Goal: Task Accomplishment & Management: Manage account settings

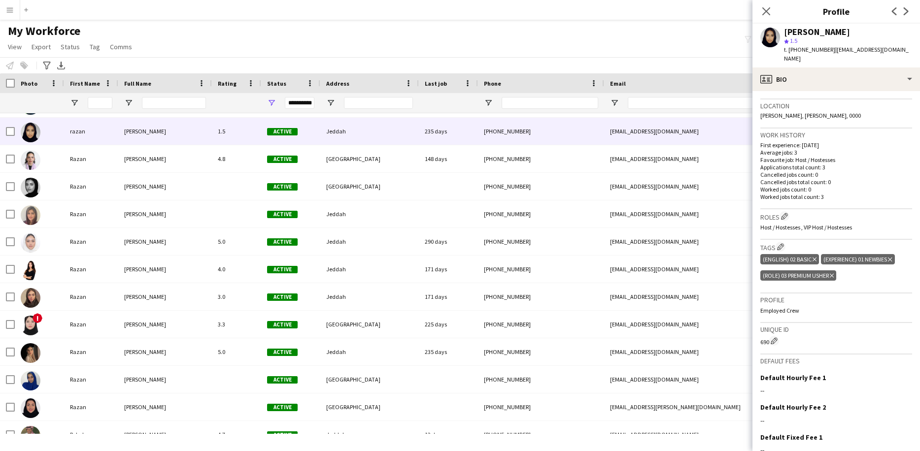
scroll to position [208, 0]
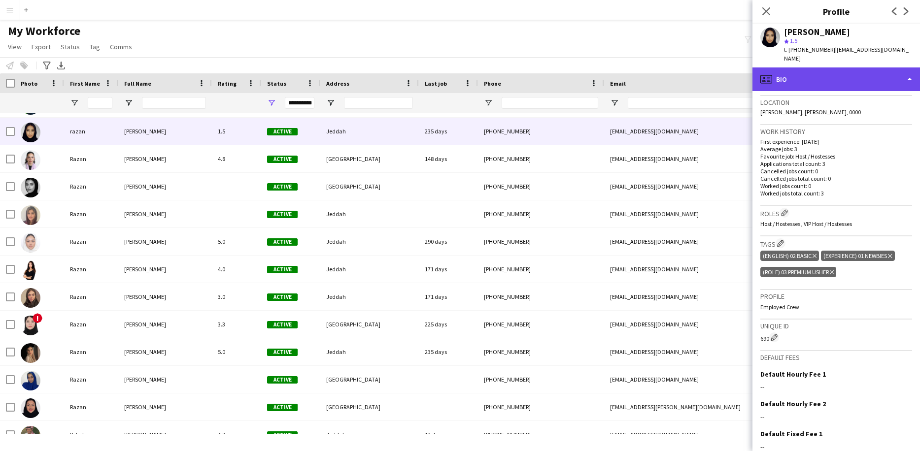
click at [821, 73] on div "profile Bio" at bounding box center [837, 80] width 168 height 24
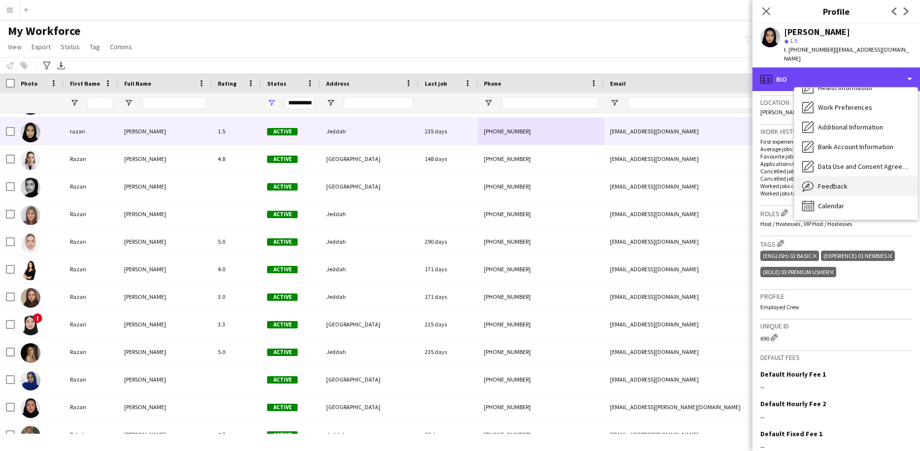
scroll to position [113, 0]
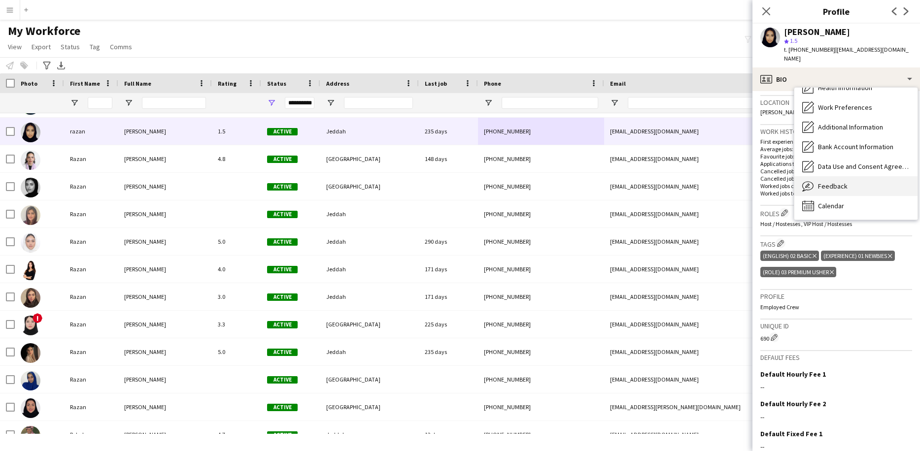
click at [830, 176] on div "Feedback Feedback" at bounding box center [856, 186] width 123 height 20
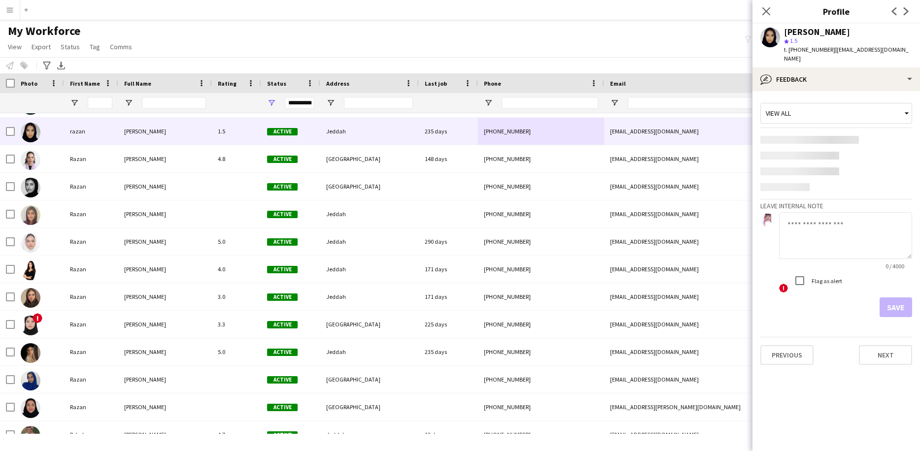
scroll to position [0, 0]
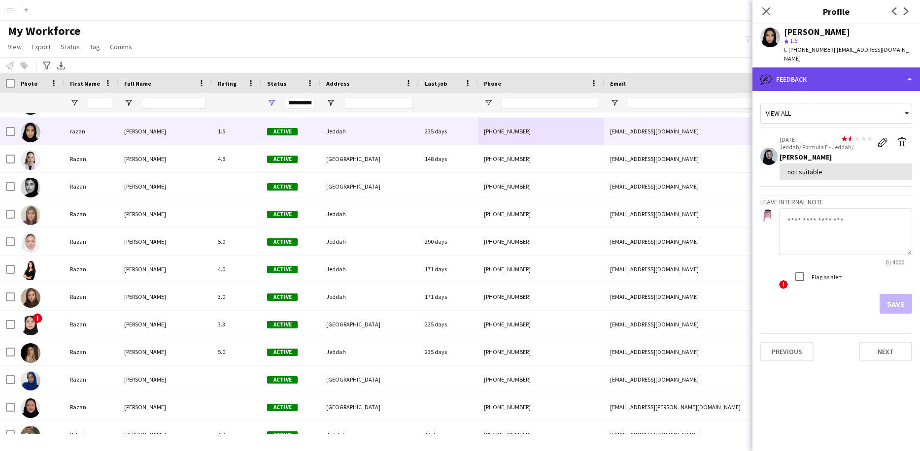
click at [843, 68] on div "bubble-pencil Feedback" at bounding box center [837, 80] width 168 height 24
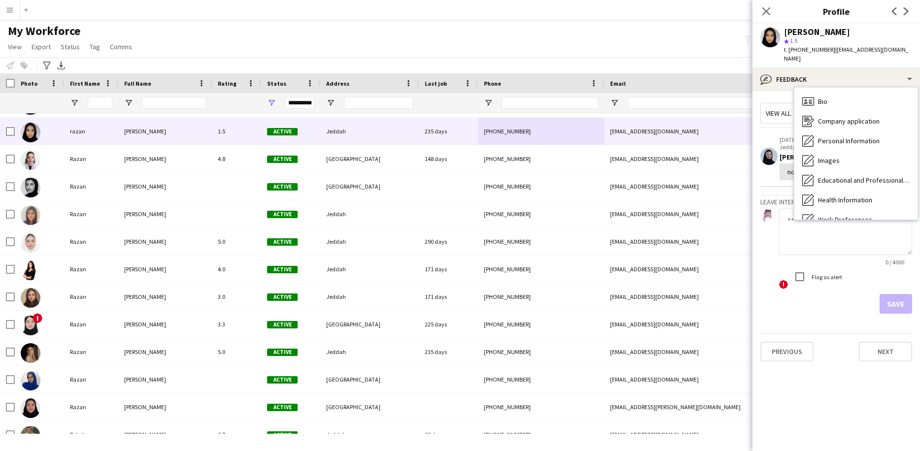
click at [851, 212] on textarea at bounding box center [845, 231] width 133 height 47
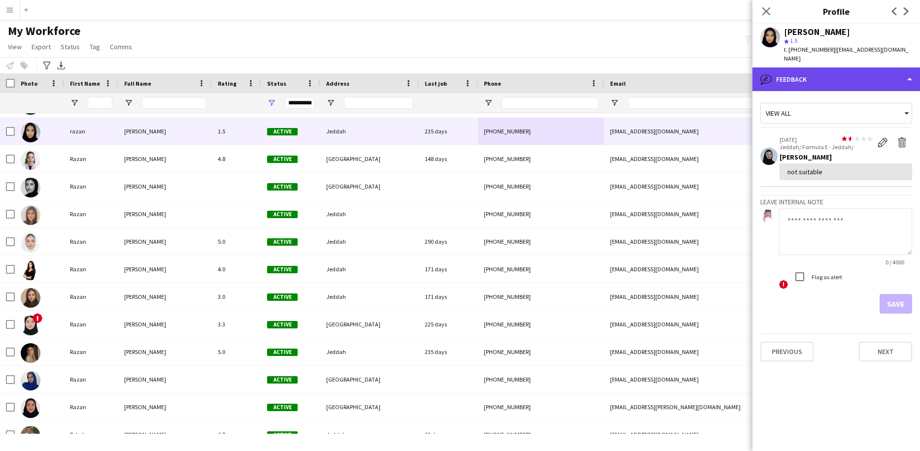
click at [838, 68] on div "bubble-pencil Feedback" at bounding box center [837, 80] width 168 height 24
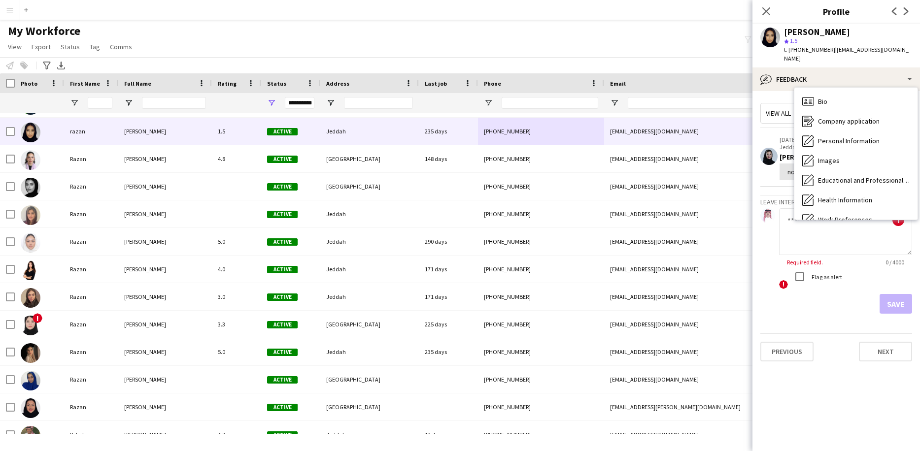
click at [855, 309] on div "Calendar Calendar" at bounding box center [856, 319] width 123 height 20
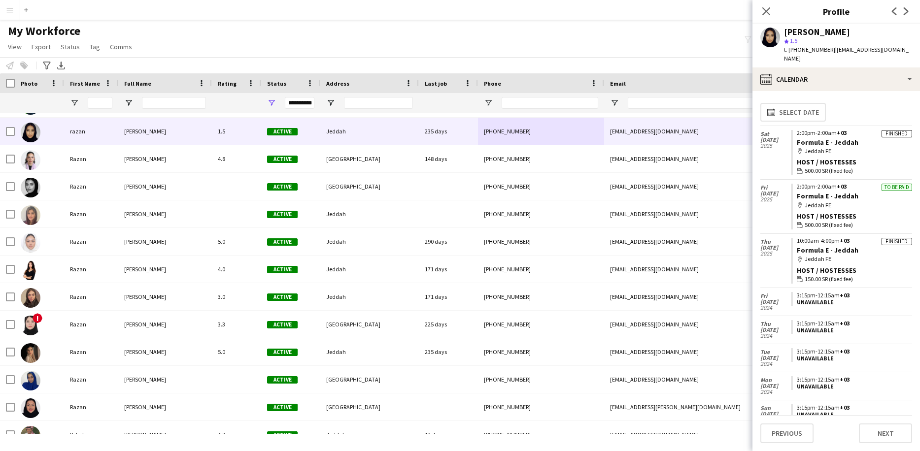
drag, startPoint x: 862, startPoint y: 186, endPoint x: 795, endPoint y: 187, distance: 66.5
click at [795, 187] on app-crew-calendar-job-card "To be paid 2:00pm-2:00am +03 Formula E - Jeddah map-marker Jeddah FE Host / Hos…" at bounding box center [851, 207] width 121 height 46
copy link "Formula E - Jeddah"
click at [806, 28] on div "[PERSON_NAME]" at bounding box center [817, 32] width 66 height 9
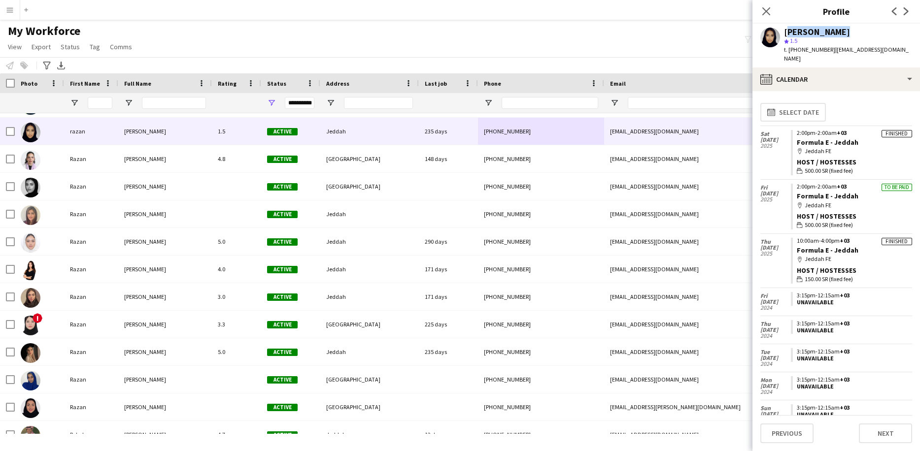
click at [806, 28] on div "[PERSON_NAME]" at bounding box center [817, 32] width 66 height 9
copy div "[PERSON_NAME]"
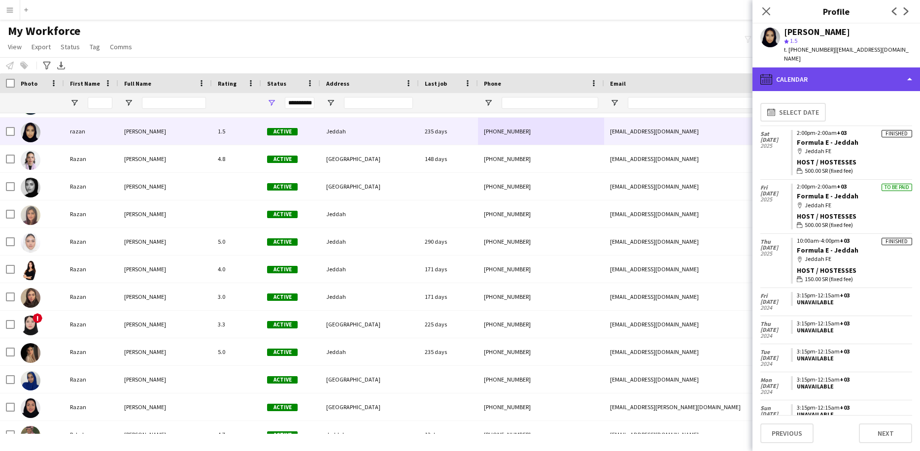
click at [863, 72] on div "calendar-full Calendar" at bounding box center [837, 80] width 168 height 24
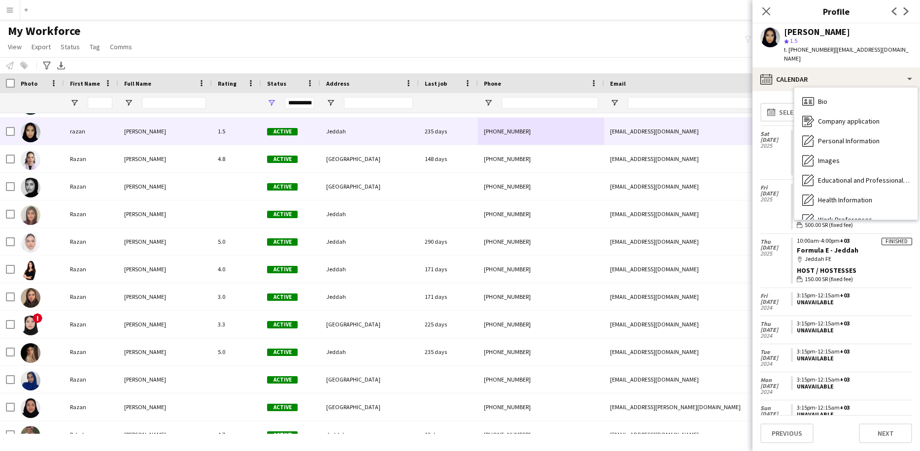
click at [870, 289] on div "Feedback Feedback" at bounding box center [856, 299] width 123 height 20
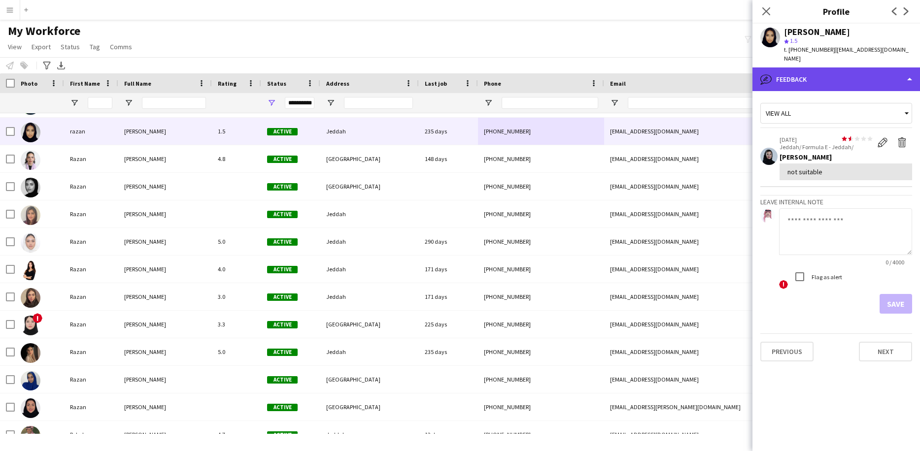
click at [864, 73] on div "bubble-pencil Feedback" at bounding box center [837, 80] width 168 height 24
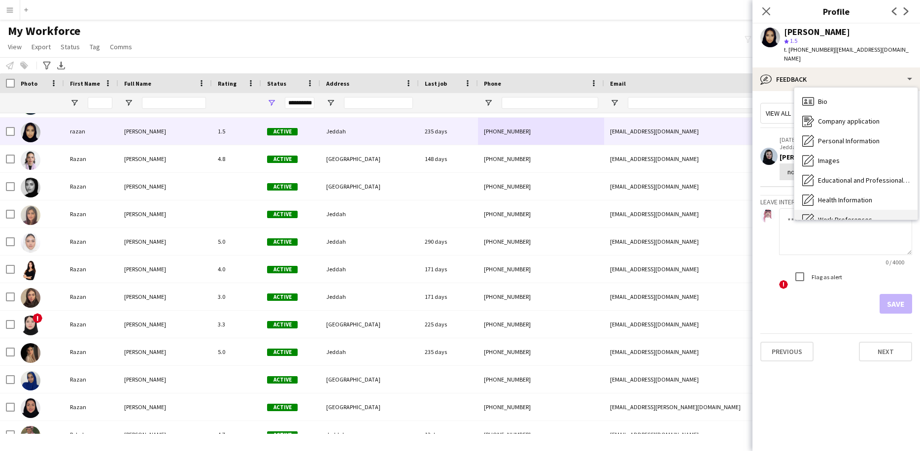
scroll to position [0, 0]
click at [865, 100] on div "Bio Bio" at bounding box center [856, 102] width 123 height 20
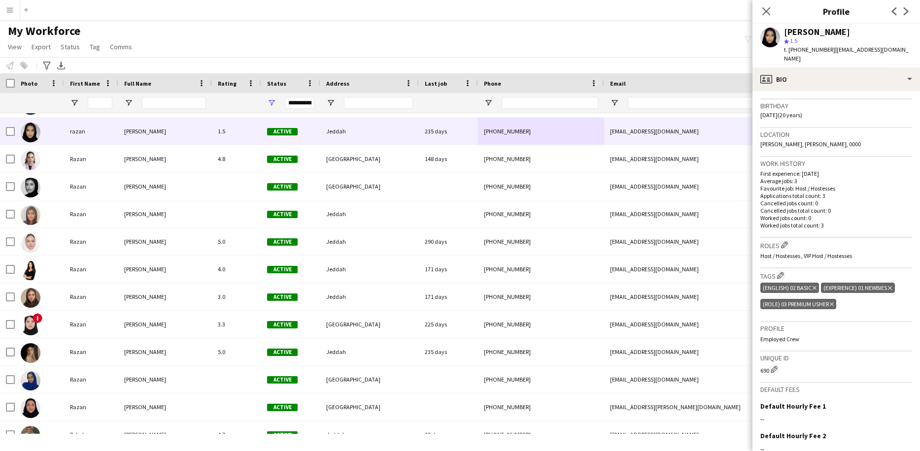
scroll to position [177, 0]
click at [788, 241] on app-icon "Edit crew company roles" at bounding box center [784, 244] width 7 height 7
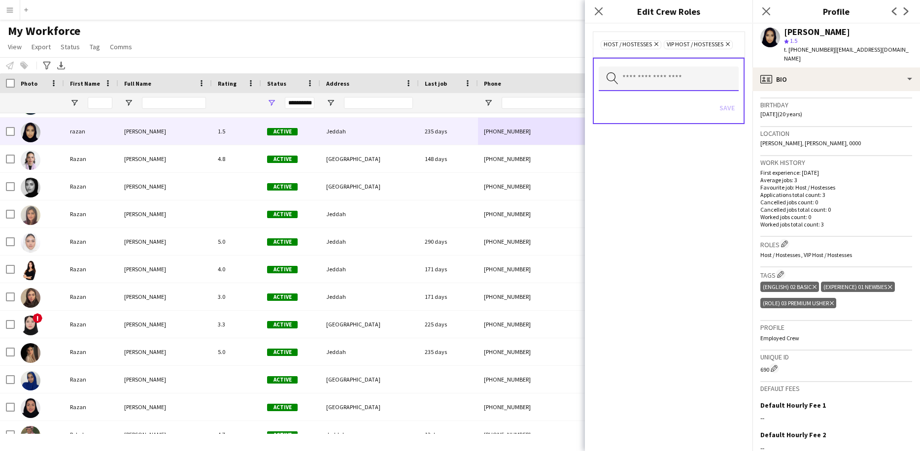
click at [649, 78] on input "text" at bounding box center [669, 79] width 140 height 25
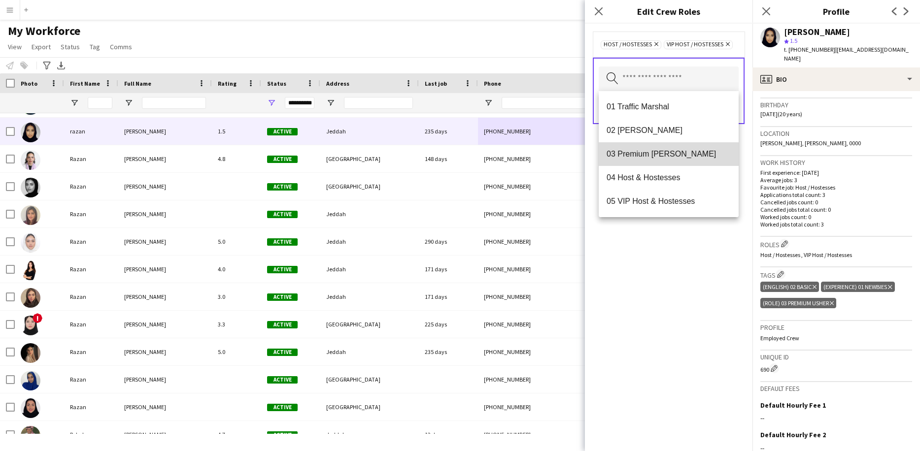
click at [653, 158] on span "03 Premium [PERSON_NAME]" at bounding box center [669, 153] width 124 height 9
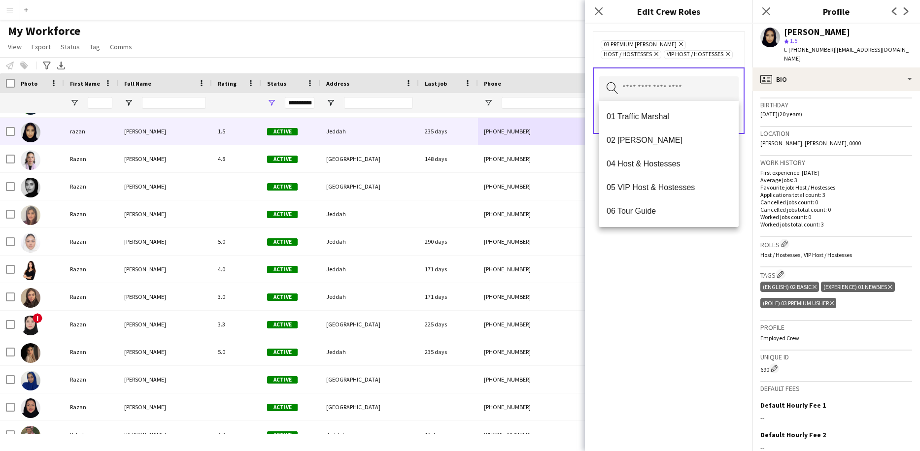
click at [726, 55] on icon at bounding box center [728, 54] width 4 height 4
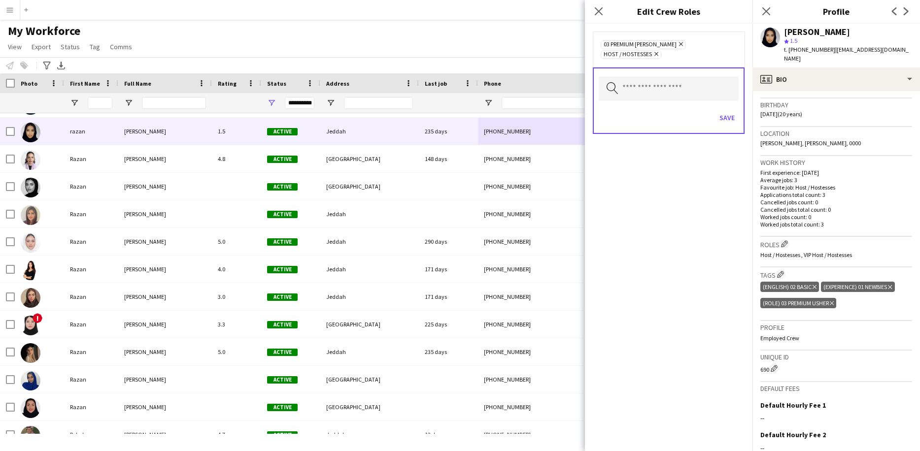
click at [659, 52] on icon at bounding box center [657, 54] width 4 height 4
click at [731, 105] on button "Save" at bounding box center [727, 108] width 23 height 16
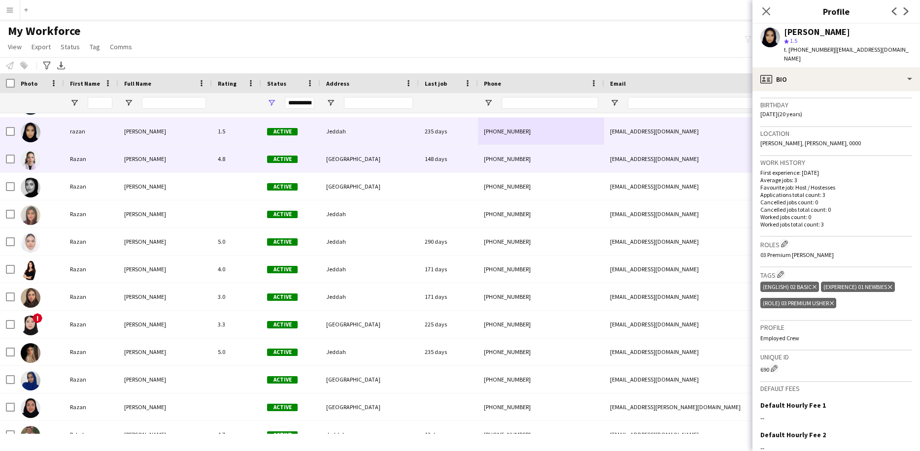
click at [689, 148] on div "[EMAIL_ADDRESS][DOMAIN_NAME]" at bounding box center [702, 158] width 197 height 27
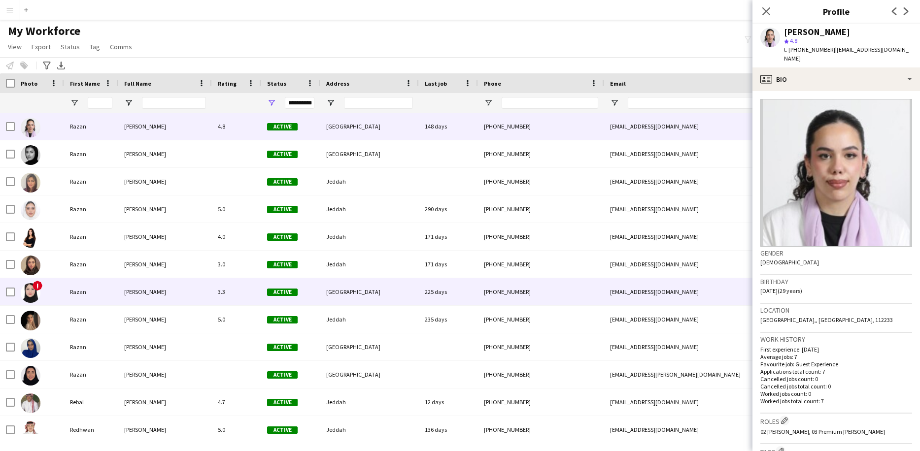
scroll to position [37925, 0]
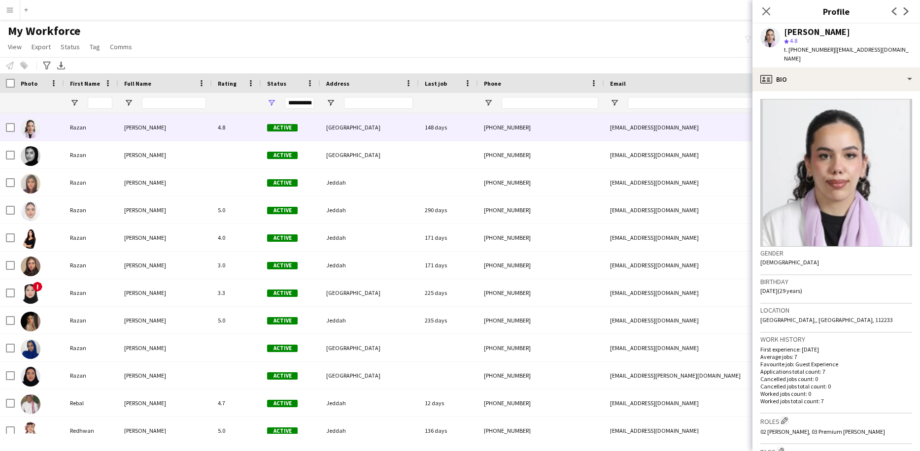
click at [844, 353] on p "Average jobs: 7" at bounding box center [837, 356] width 152 height 7
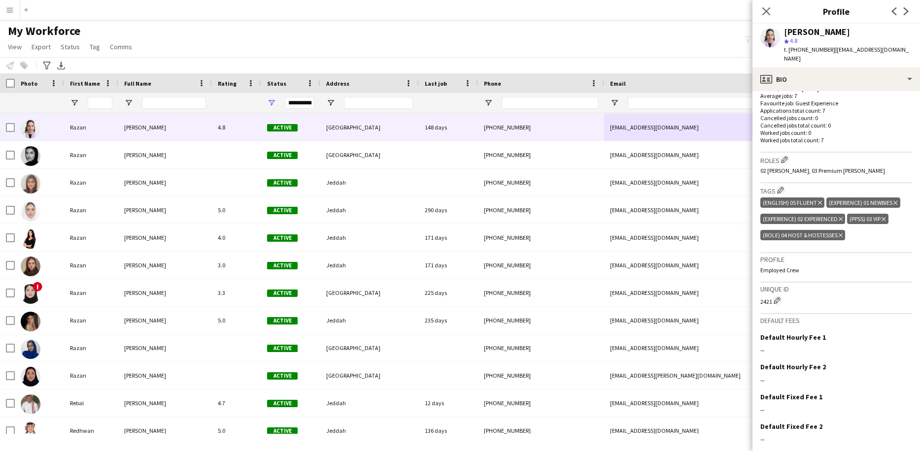
scroll to position [262, 0]
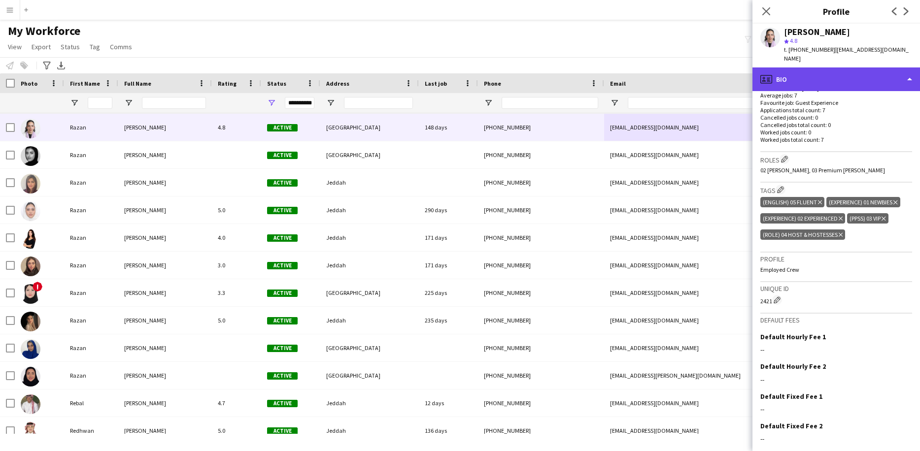
click at [818, 72] on div "profile Bio" at bounding box center [837, 80] width 168 height 24
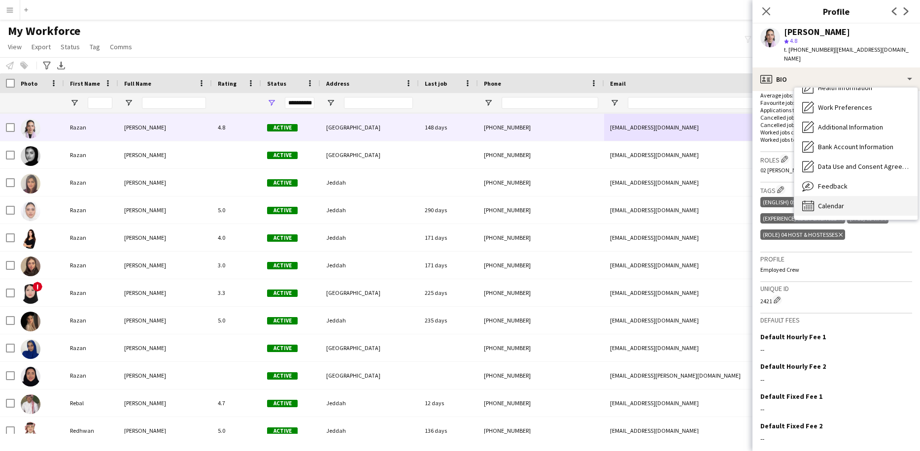
scroll to position [112, 0]
click at [837, 202] on span "Calendar" at bounding box center [831, 206] width 26 height 9
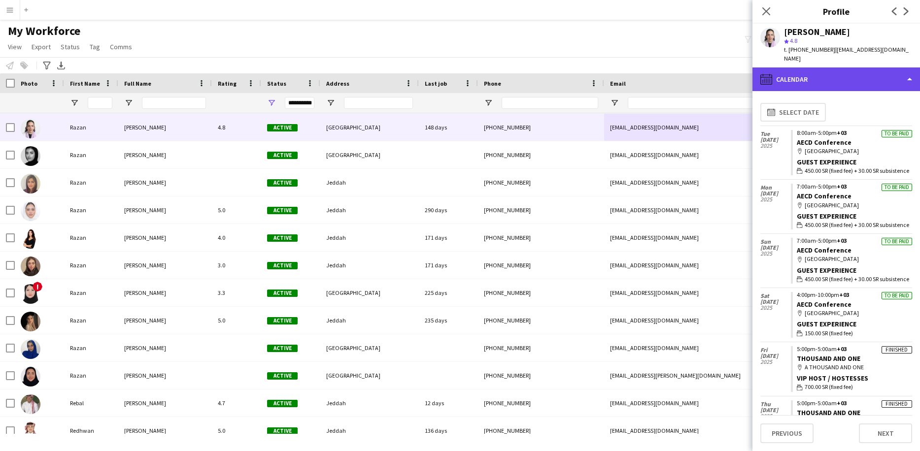
click at [845, 78] on div "calendar-full Calendar" at bounding box center [837, 80] width 168 height 24
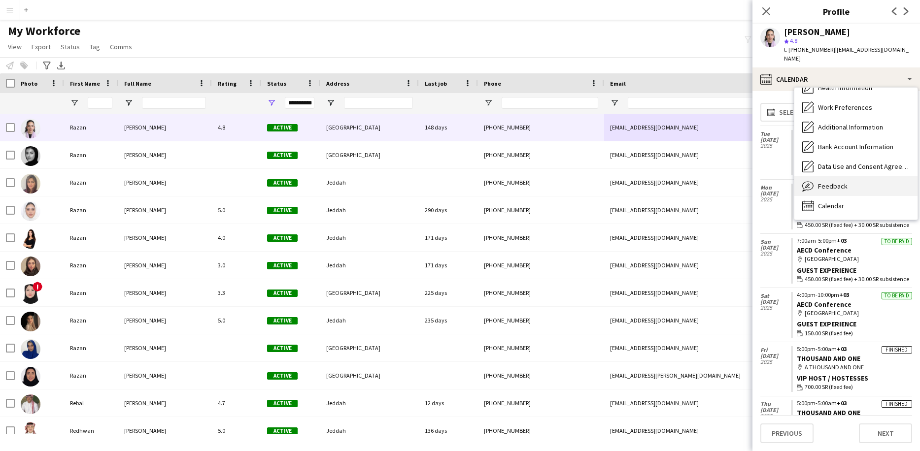
click at [848, 176] on div "Feedback Feedback" at bounding box center [856, 186] width 123 height 20
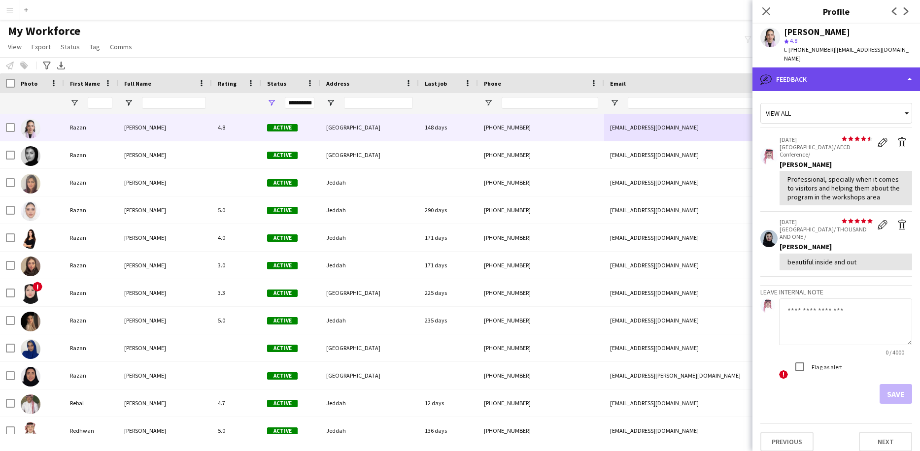
click at [821, 71] on div "bubble-pencil Feedback" at bounding box center [837, 80] width 168 height 24
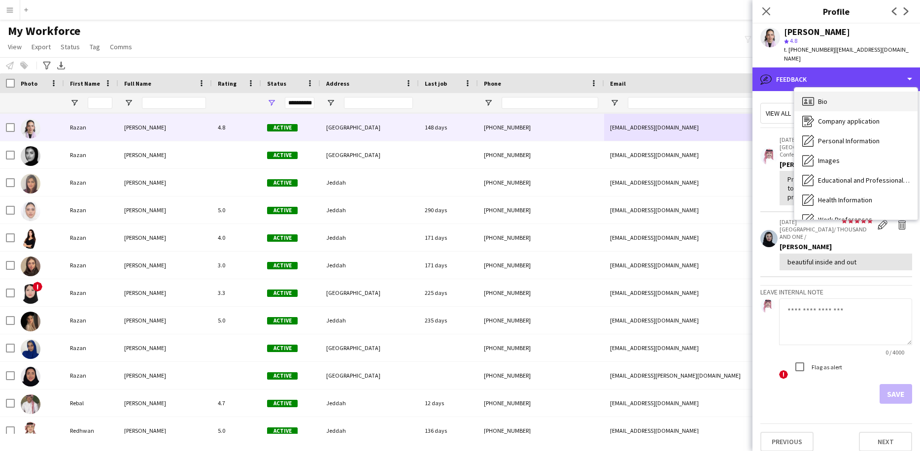
scroll to position [0, 0]
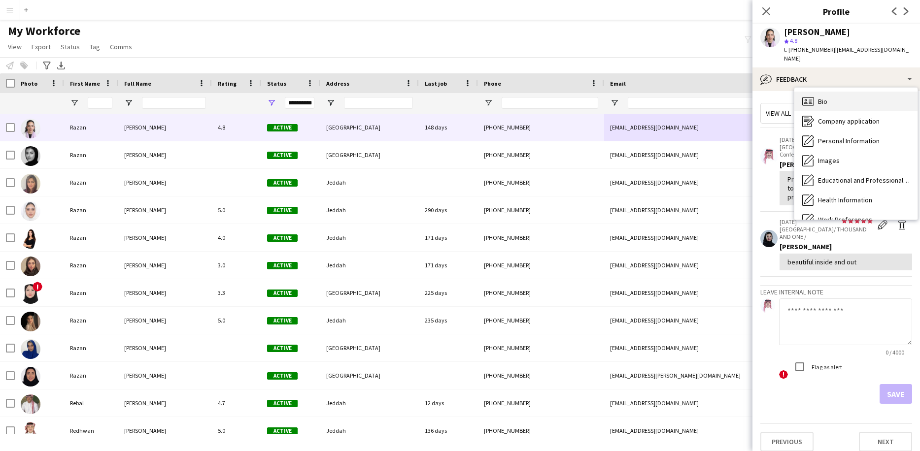
click at [830, 94] on div "Bio Bio" at bounding box center [856, 102] width 123 height 20
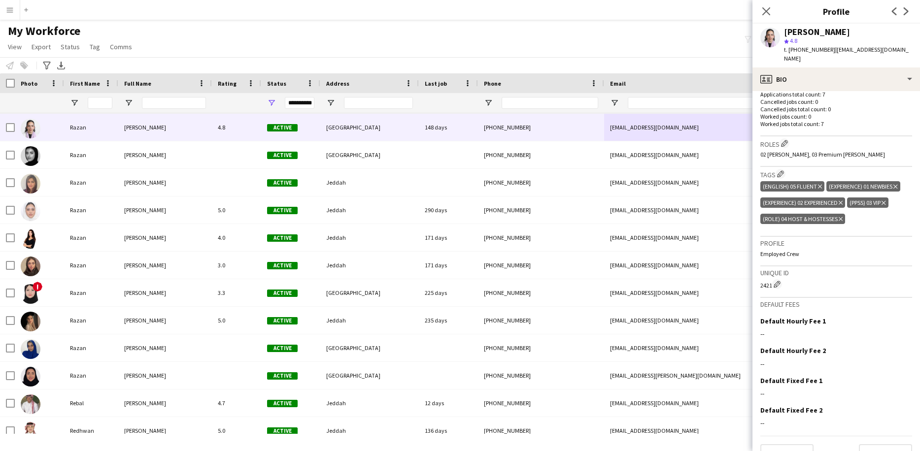
scroll to position [272, 0]
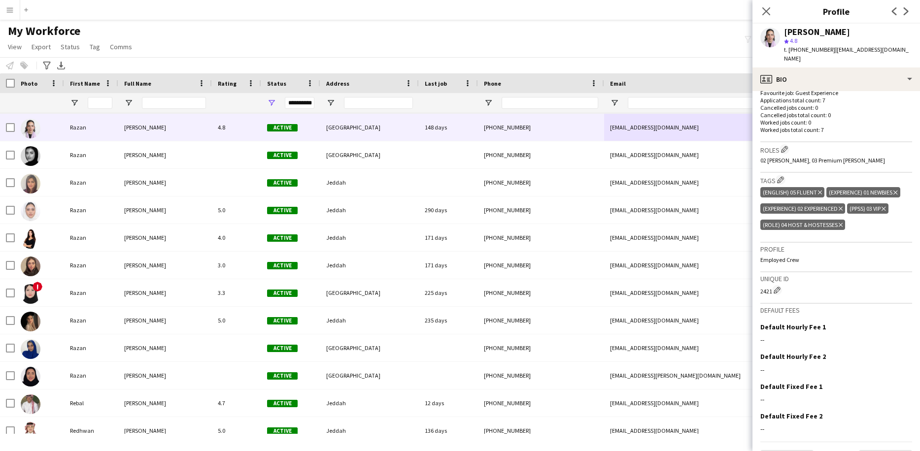
click at [843, 207] on icon at bounding box center [841, 209] width 4 height 4
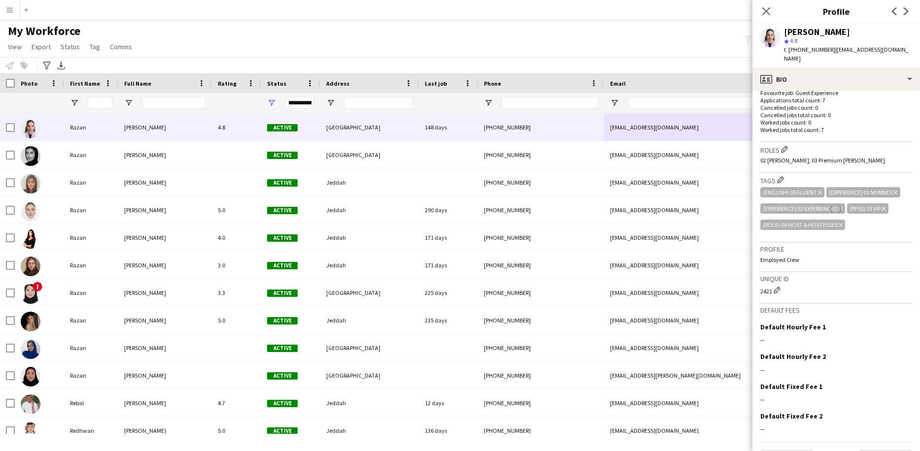
scroll to position [271, 0]
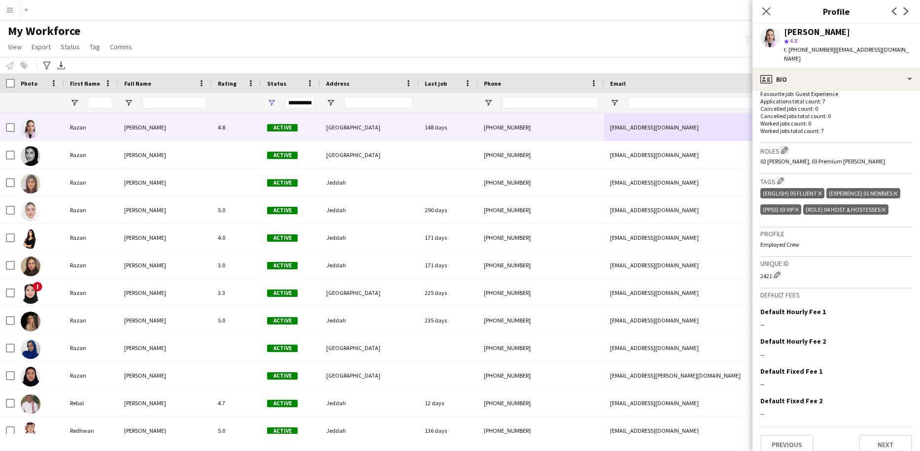
click at [786, 147] on app-icon "Edit crew company roles" at bounding box center [784, 150] width 7 height 7
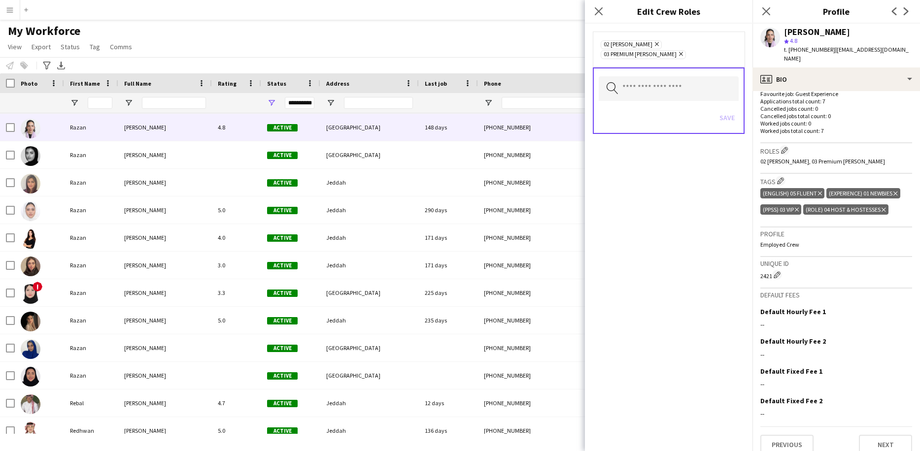
click at [683, 51] on icon "Remove" at bounding box center [680, 54] width 6 height 6
click at [653, 44] on icon "Remove" at bounding box center [656, 44] width 6 height 6
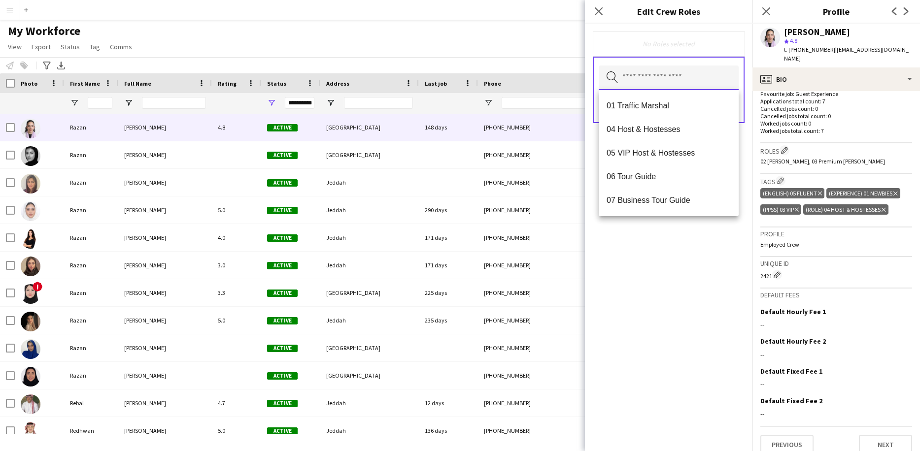
click at [659, 79] on input "text" at bounding box center [669, 78] width 140 height 25
click at [666, 124] on mat-option "04 Host & Hostesses" at bounding box center [669, 130] width 140 height 24
click at [702, 252] on div "04 Host & Hostesses Remove Search by role type Save" at bounding box center [669, 238] width 168 height 428
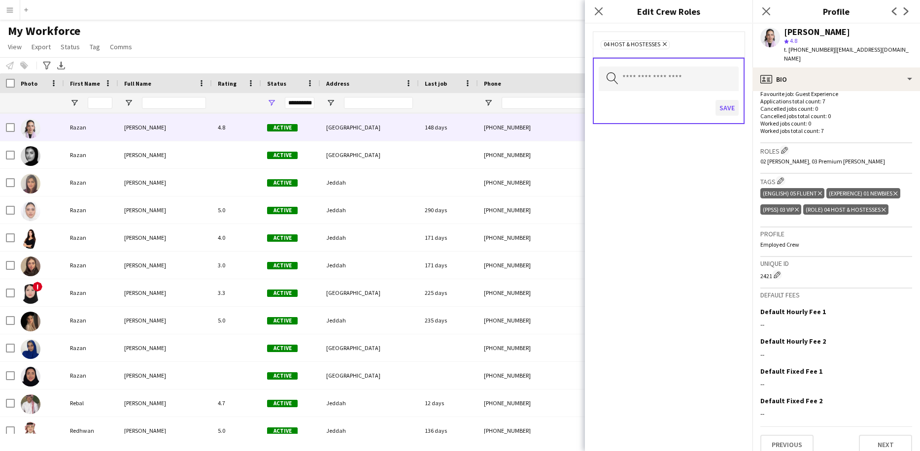
click at [732, 105] on button "Save" at bounding box center [727, 108] width 23 height 16
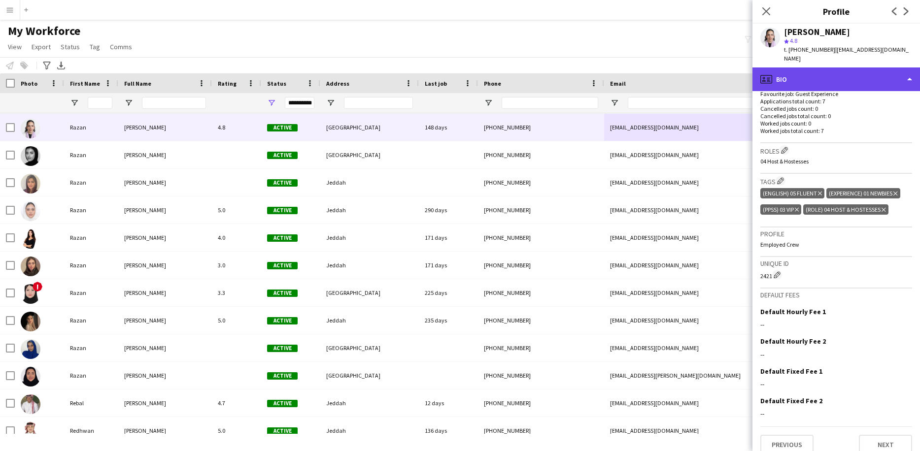
click at [809, 68] on div "profile Bio" at bounding box center [837, 80] width 168 height 24
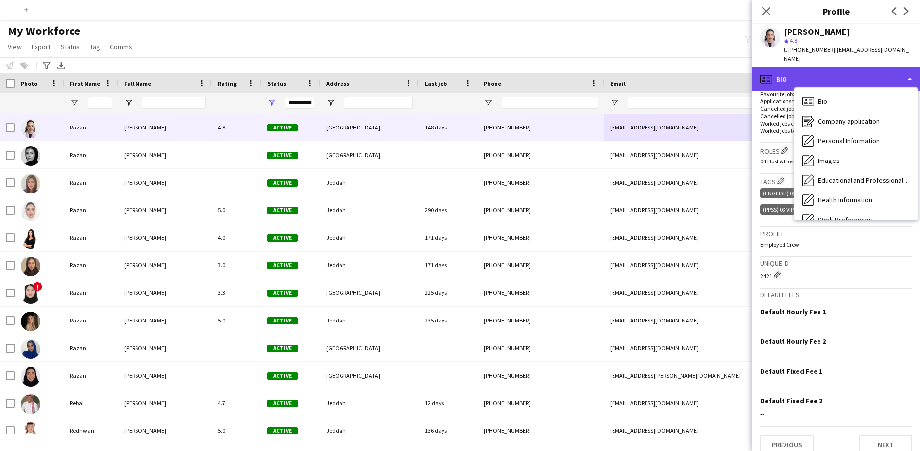
click at [809, 68] on div "profile Bio" at bounding box center [837, 80] width 168 height 24
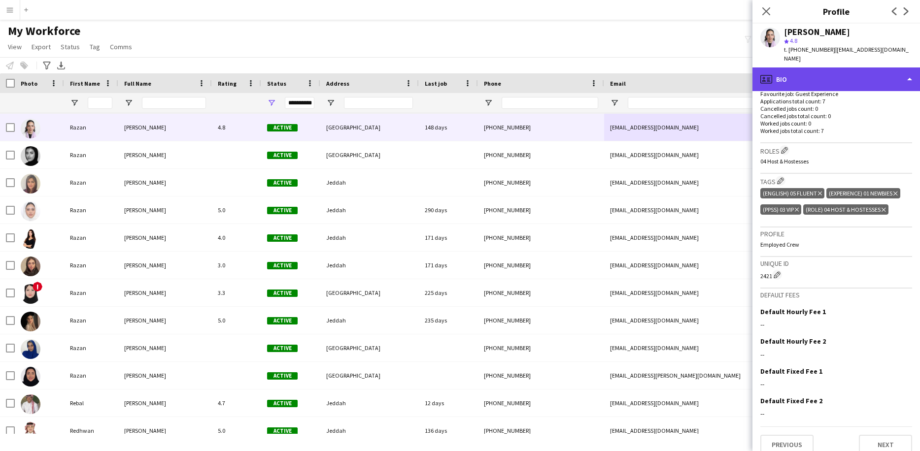
click at [810, 68] on div "profile Bio" at bounding box center [837, 80] width 168 height 24
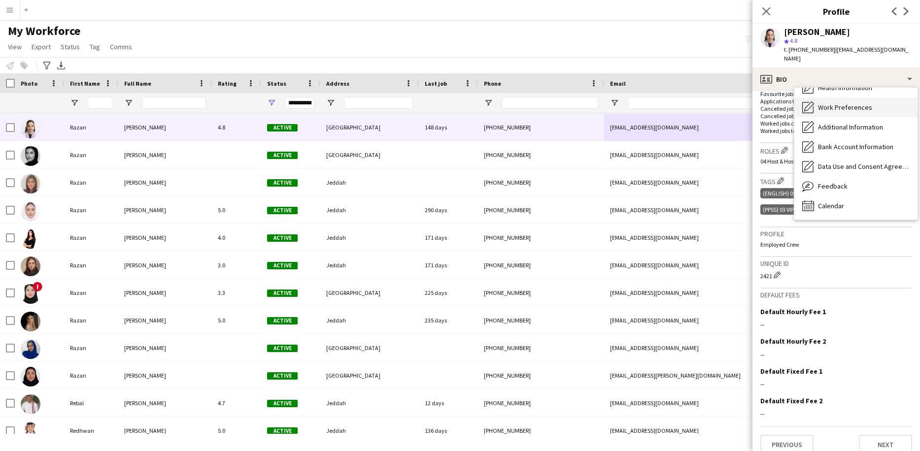
scroll to position [0, 0]
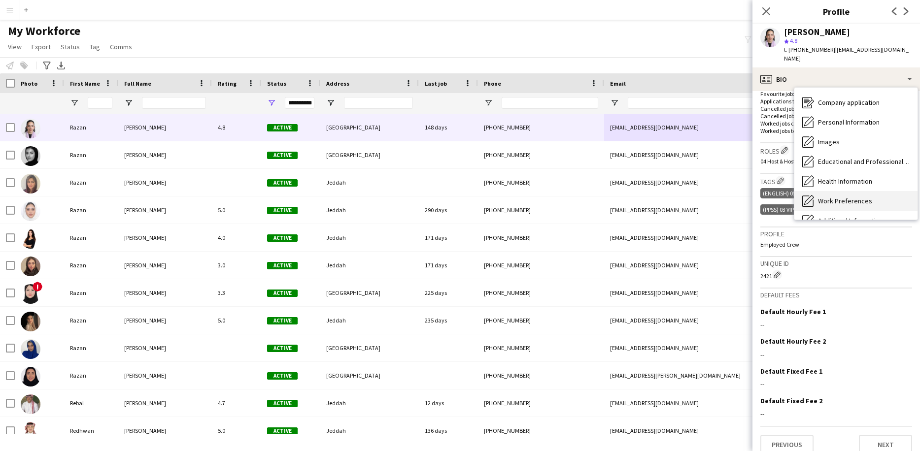
click at [856, 290] on div "Calendar Calendar" at bounding box center [856, 300] width 123 height 20
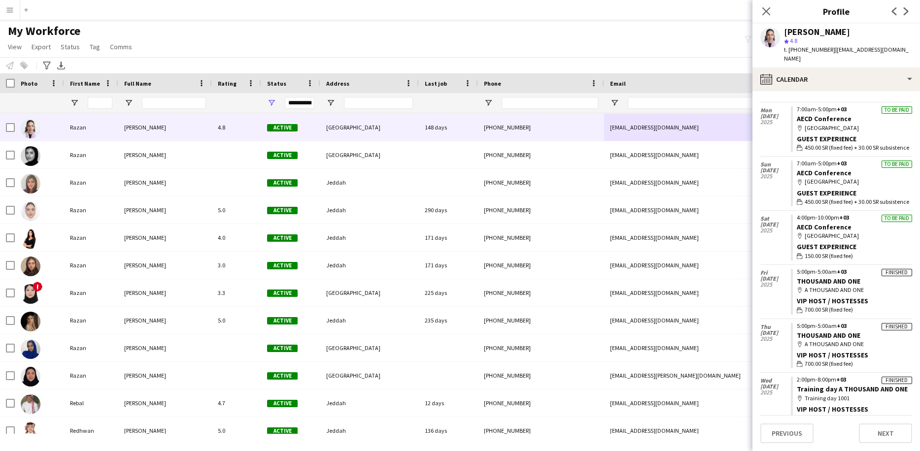
scroll to position [77, 0]
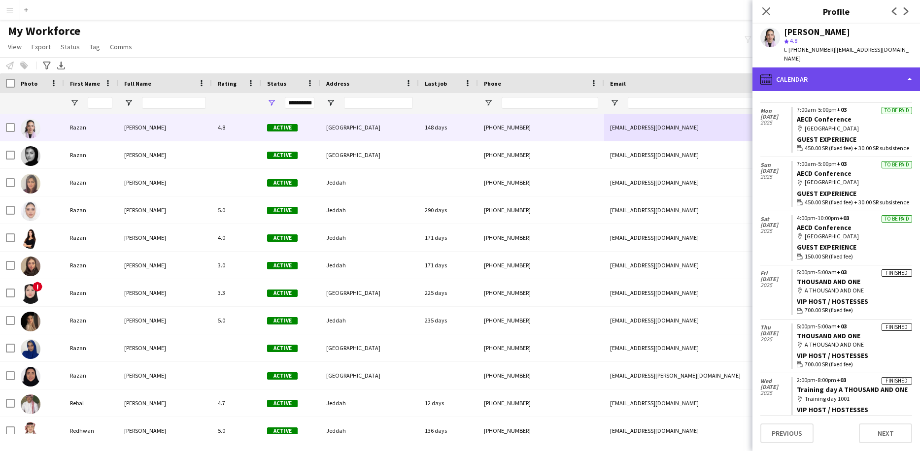
click at [826, 68] on div "calendar-full Calendar" at bounding box center [837, 80] width 168 height 24
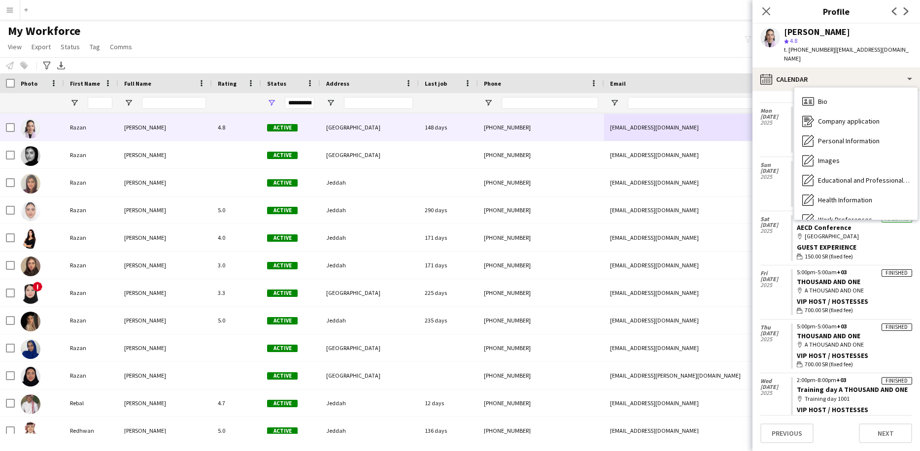
click at [841, 289] on div "Feedback Feedback" at bounding box center [856, 299] width 123 height 20
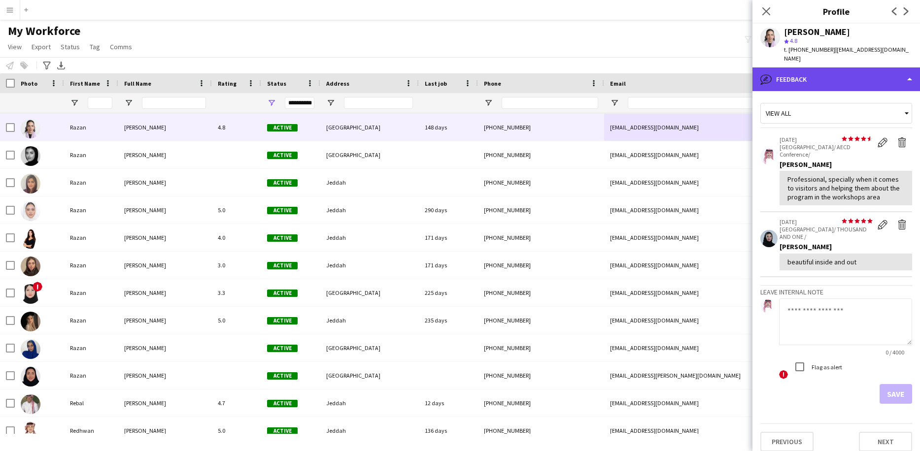
click at [807, 73] on div "bubble-pencil Feedback" at bounding box center [837, 80] width 168 height 24
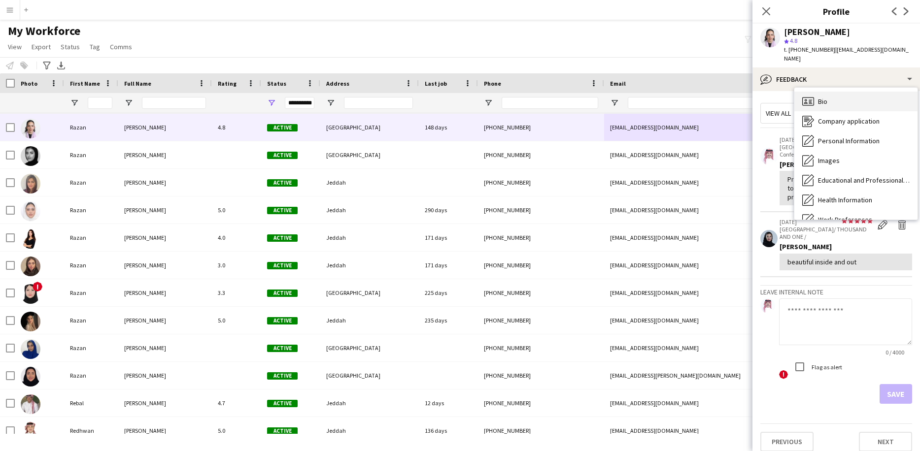
scroll to position [0, 0]
click at [832, 93] on div "Bio Bio" at bounding box center [856, 102] width 123 height 20
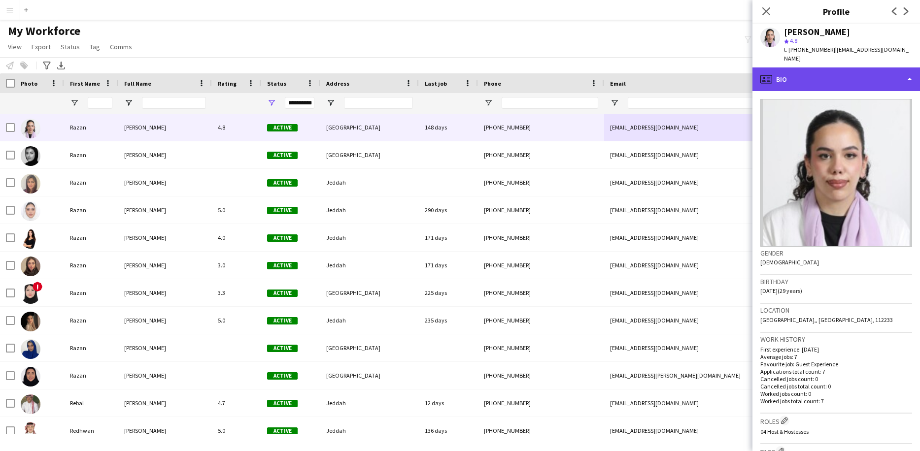
click at [817, 68] on div "profile Bio" at bounding box center [837, 80] width 168 height 24
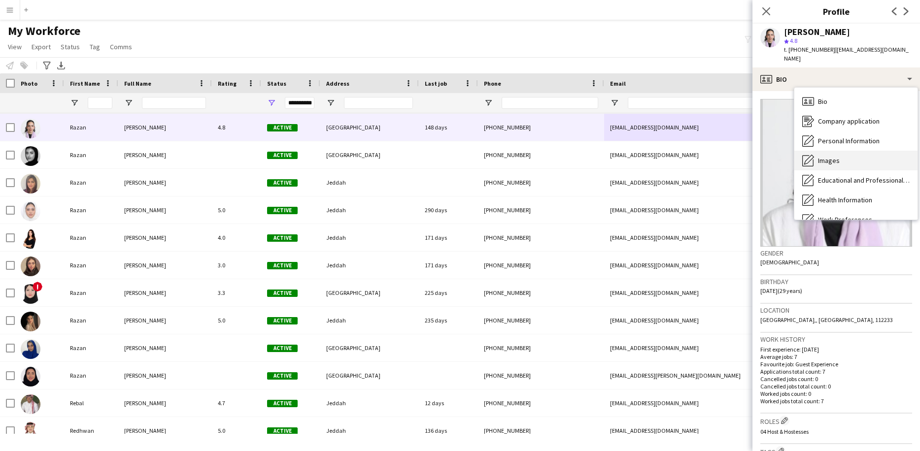
click at [837, 156] on span "Images" at bounding box center [829, 160] width 22 height 9
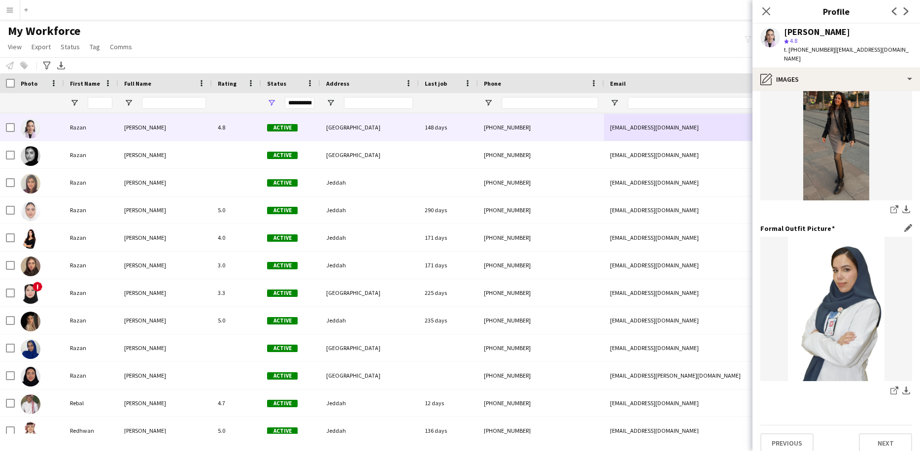
scroll to position [237, 0]
click at [890, 205] on link "share-external-link-1" at bounding box center [895, 211] width 12 height 12
click at [891, 389] on icon at bounding box center [894, 392] width 6 height 6
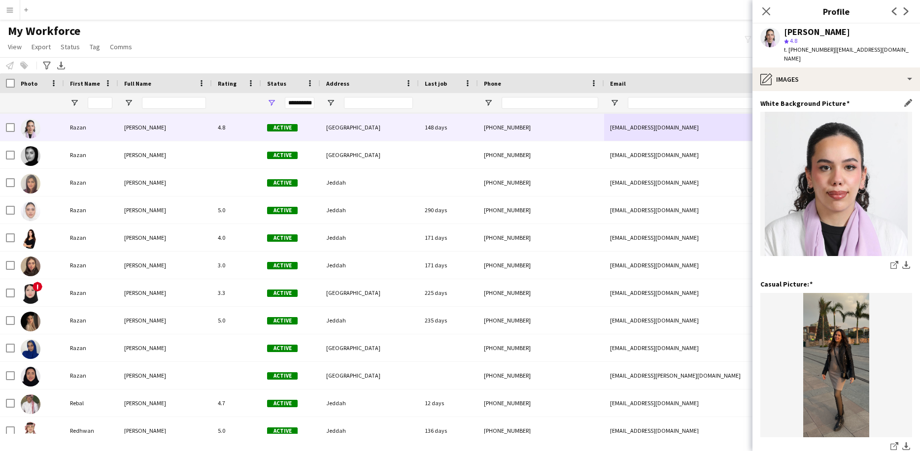
scroll to position [0, 0]
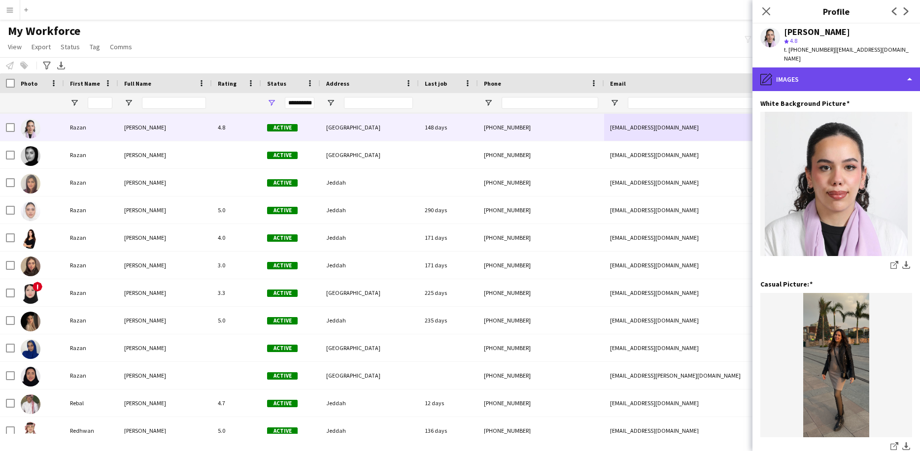
click at [815, 72] on div "pencil4 Images" at bounding box center [837, 80] width 168 height 24
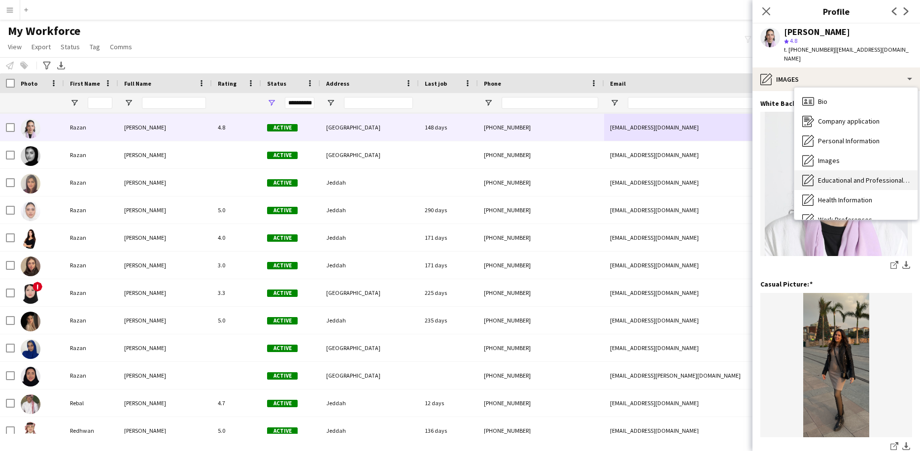
click at [842, 176] on span "Educational and Professional Background" at bounding box center [864, 180] width 92 height 9
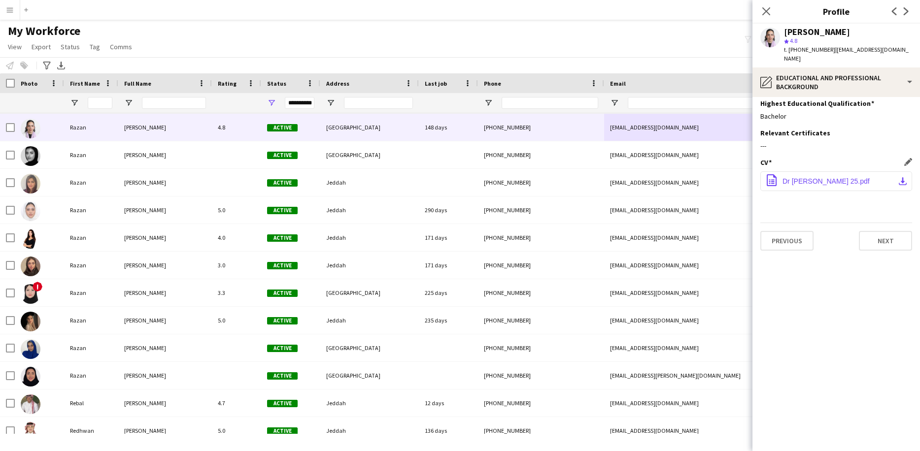
click at [827, 176] on button "office-file-sheet Dr [PERSON_NAME] 25.pdf download-bottom" at bounding box center [837, 182] width 152 height 20
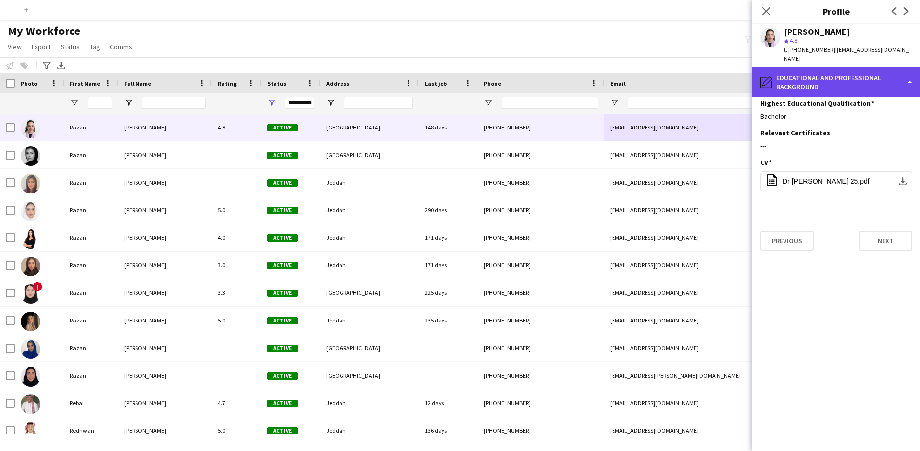
click at [810, 68] on div "pencil4 Educational and Professional Background" at bounding box center [837, 83] width 168 height 30
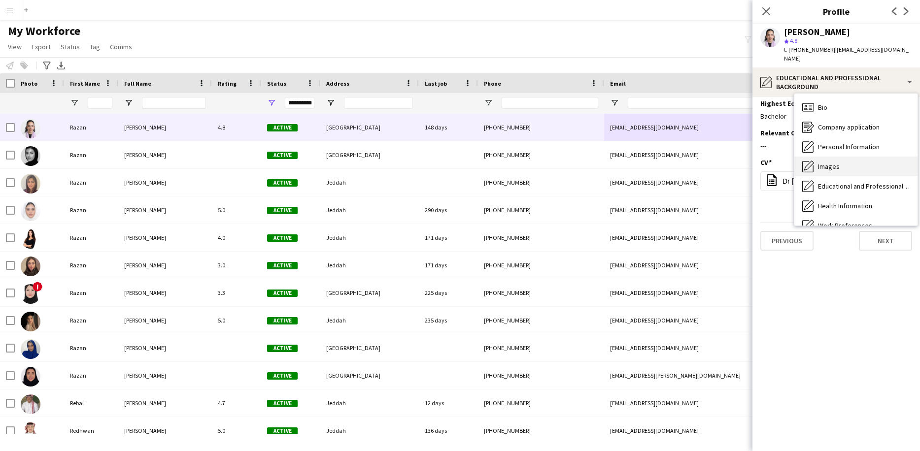
click at [828, 162] on span "Images" at bounding box center [829, 166] width 22 height 9
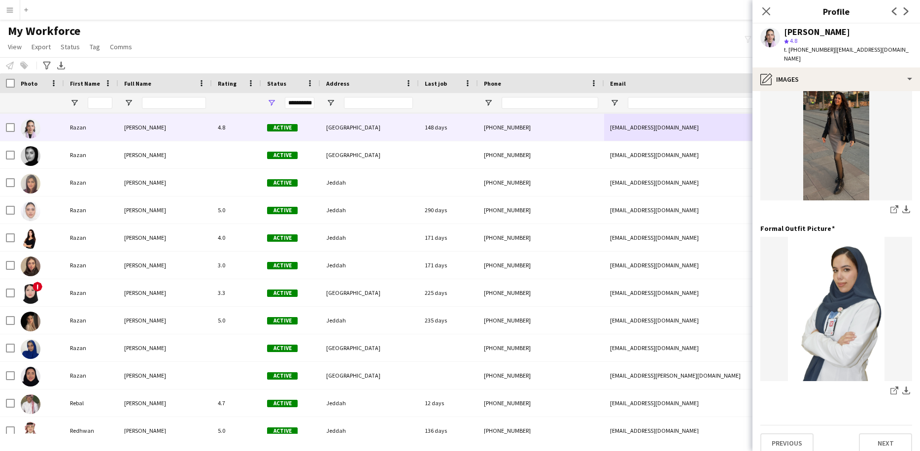
scroll to position [237, 0]
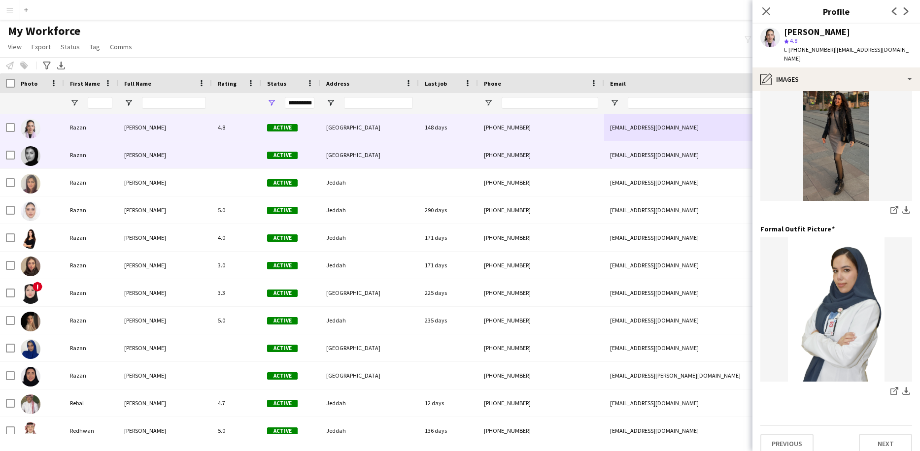
click at [668, 168] on div "[EMAIL_ADDRESS][DOMAIN_NAME]" at bounding box center [702, 154] width 197 height 27
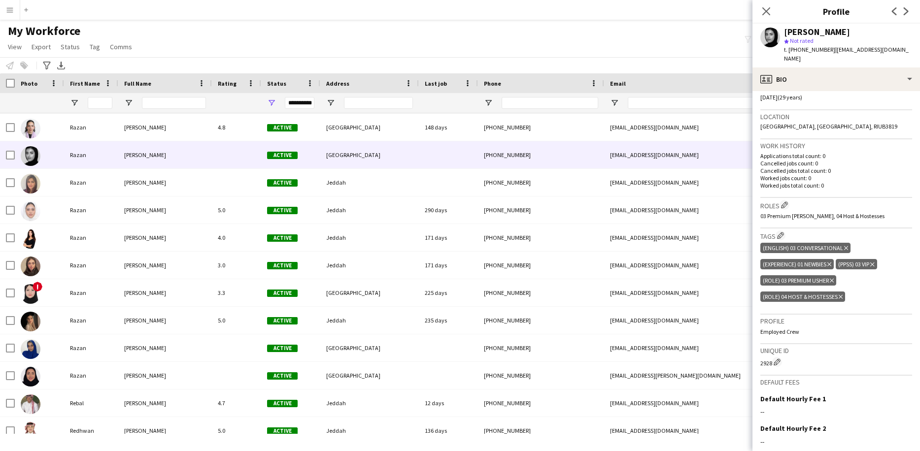
scroll to position [210, 0]
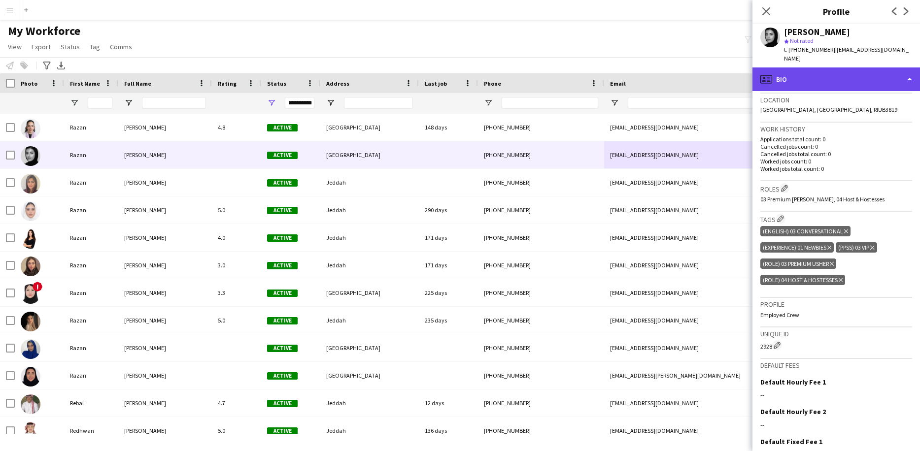
click at [793, 73] on div "profile Bio" at bounding box center [837, 80] width 168 height 24
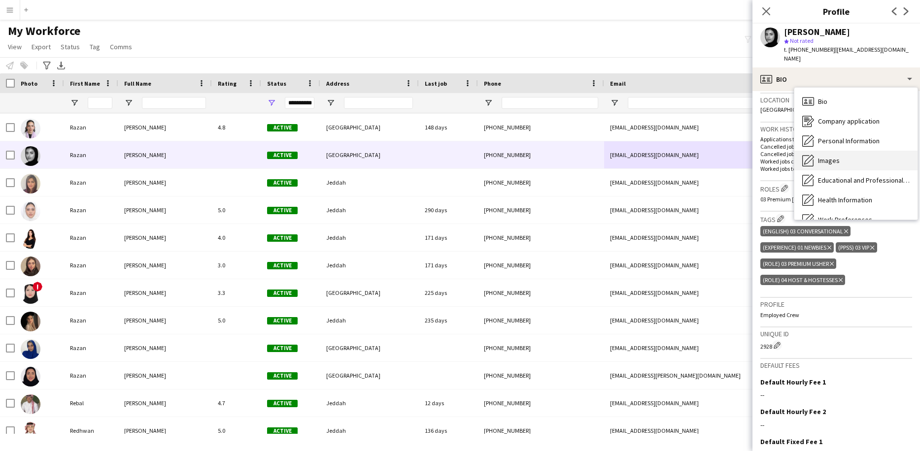
click at [833, 156] on span "Images" at bounding box center [829, 160] width 22 height 9
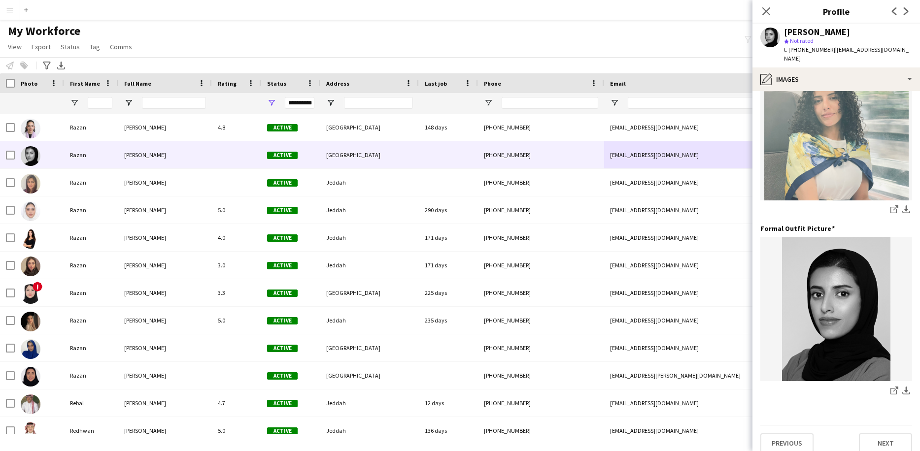
scroll to position [237, 0]
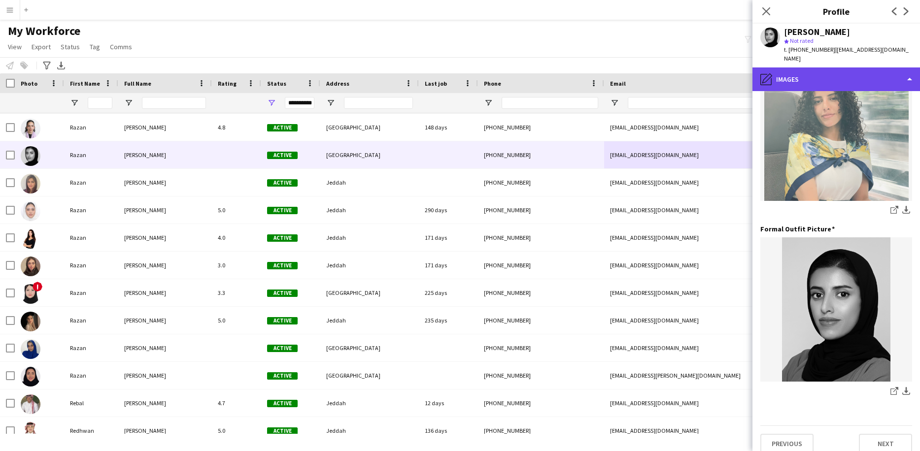
click at [838, 68] on div "pencil4 Images" at bounding box center [837, 80] width 168 height 24
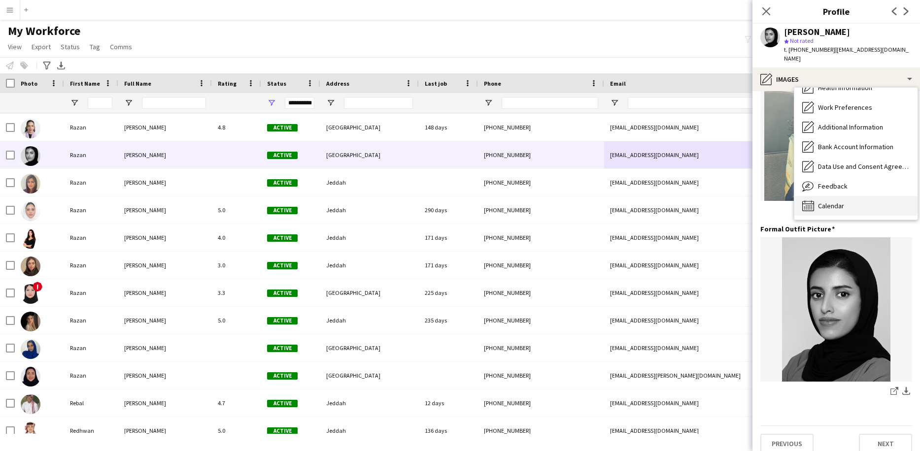
scroll to position [112, 0]
click at [856, 201] on div "Calendar Calendar" at bounding box center [856, 206] width 123 height 20
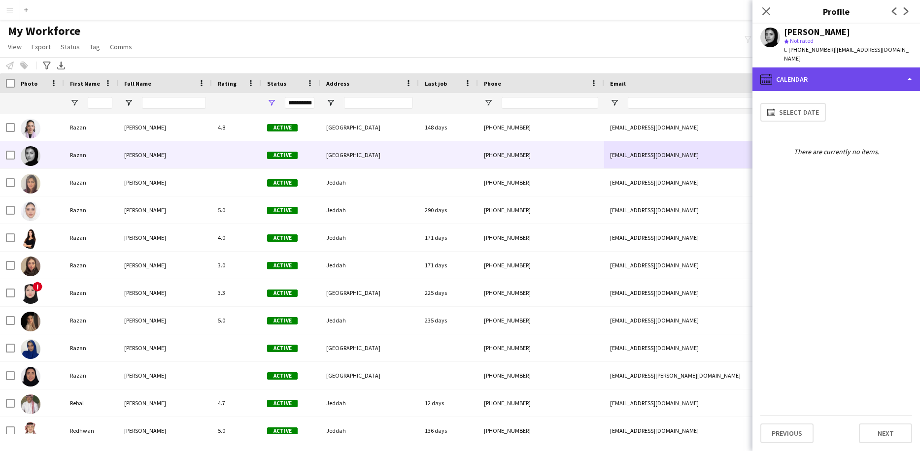
click at [852, 74] on div "calendar-full Calendar" at bounding box center [837, 80] width 168 height 24
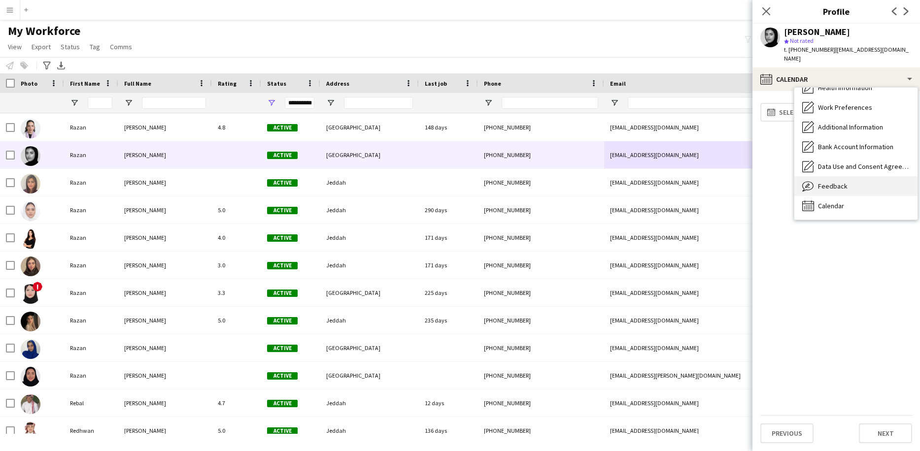
click at [856, 176] on div "Feedback Feedback" at bounding box center [856, 186] width 123 height 20
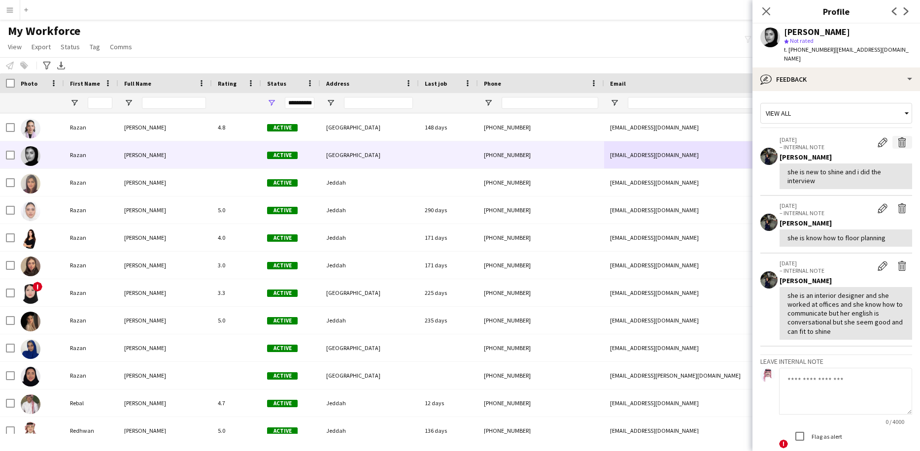
click at [903, 138] on app-icon "Delete internal note" at bounding box center [903, 143] width 10 height 10
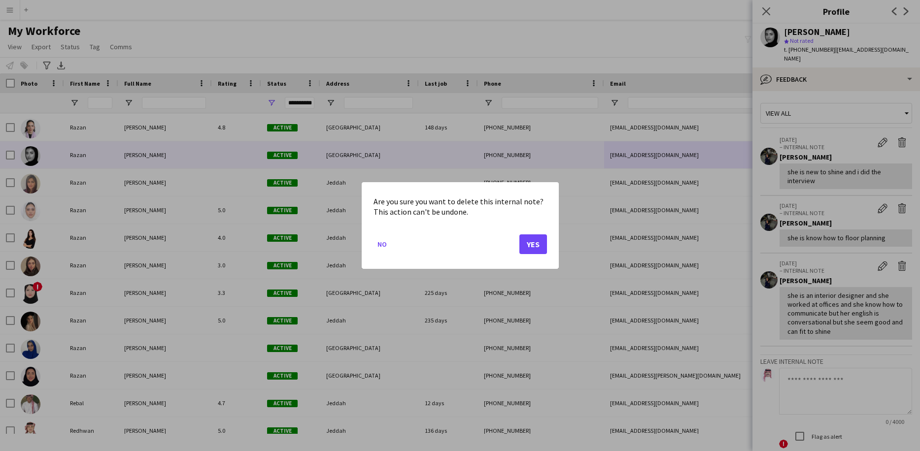
click at [534, 247] on button "Yes" at bounding box center [534, 245] width 28 height 20
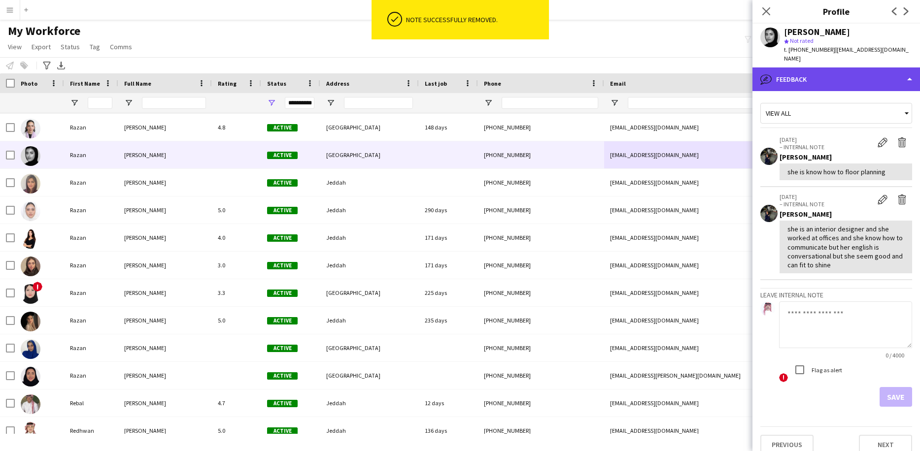
click at [875, 74] on div "bubble-pencil Feedback" at bounding box center [837, 80] width 168 height 24
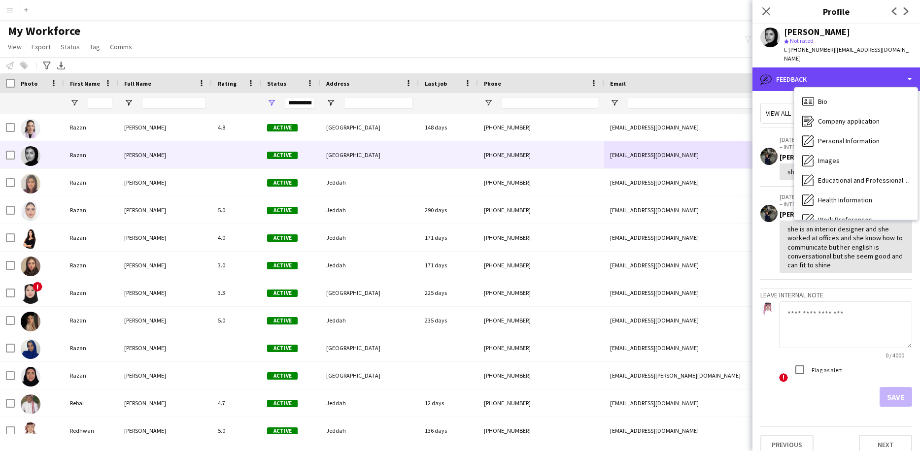
scroll to position [0, 0]
